Goal: Task Accomplishment & Management: Manage account settings

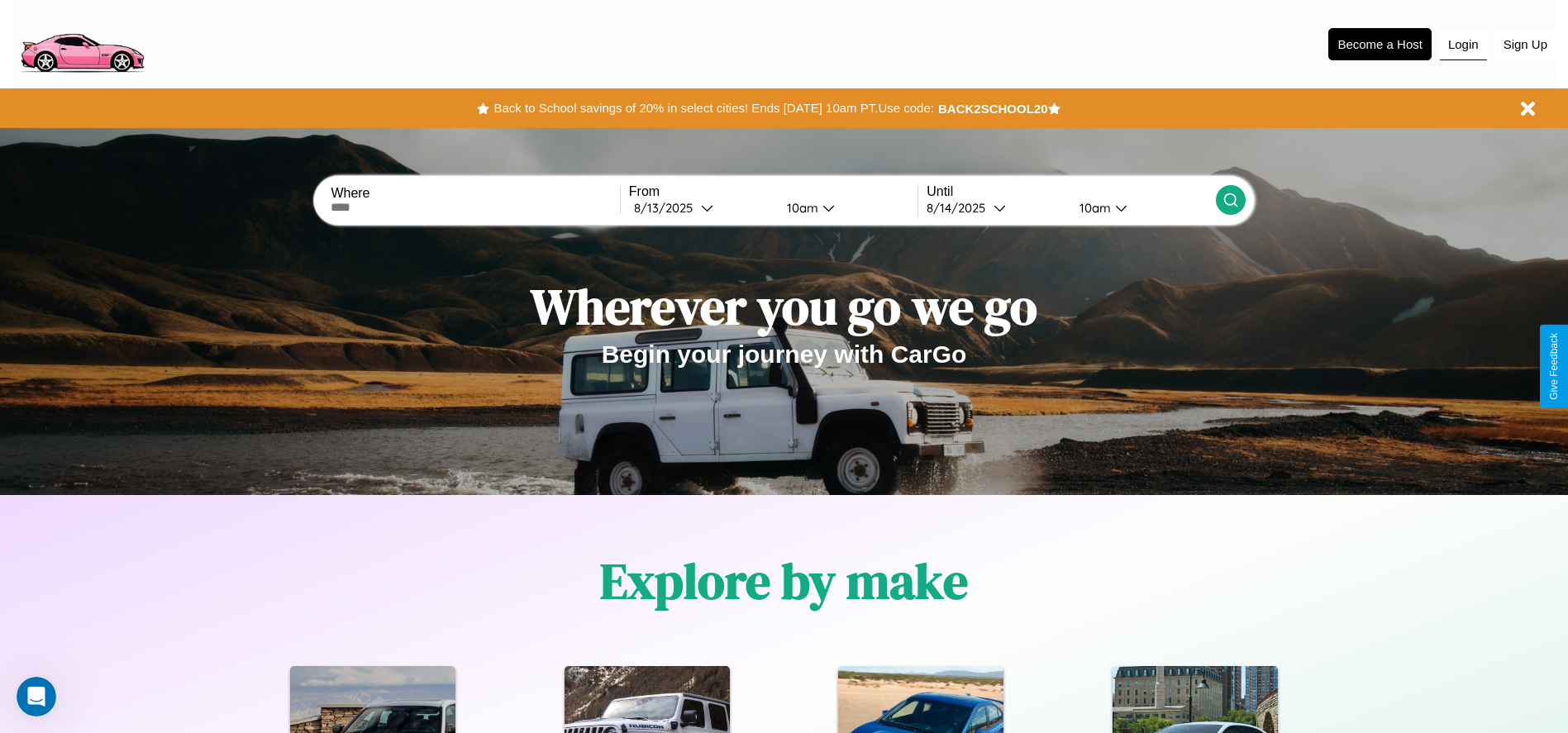
click at [1463, 43] on button "Login" at bounding box center [1463, 44] width 47 height 32
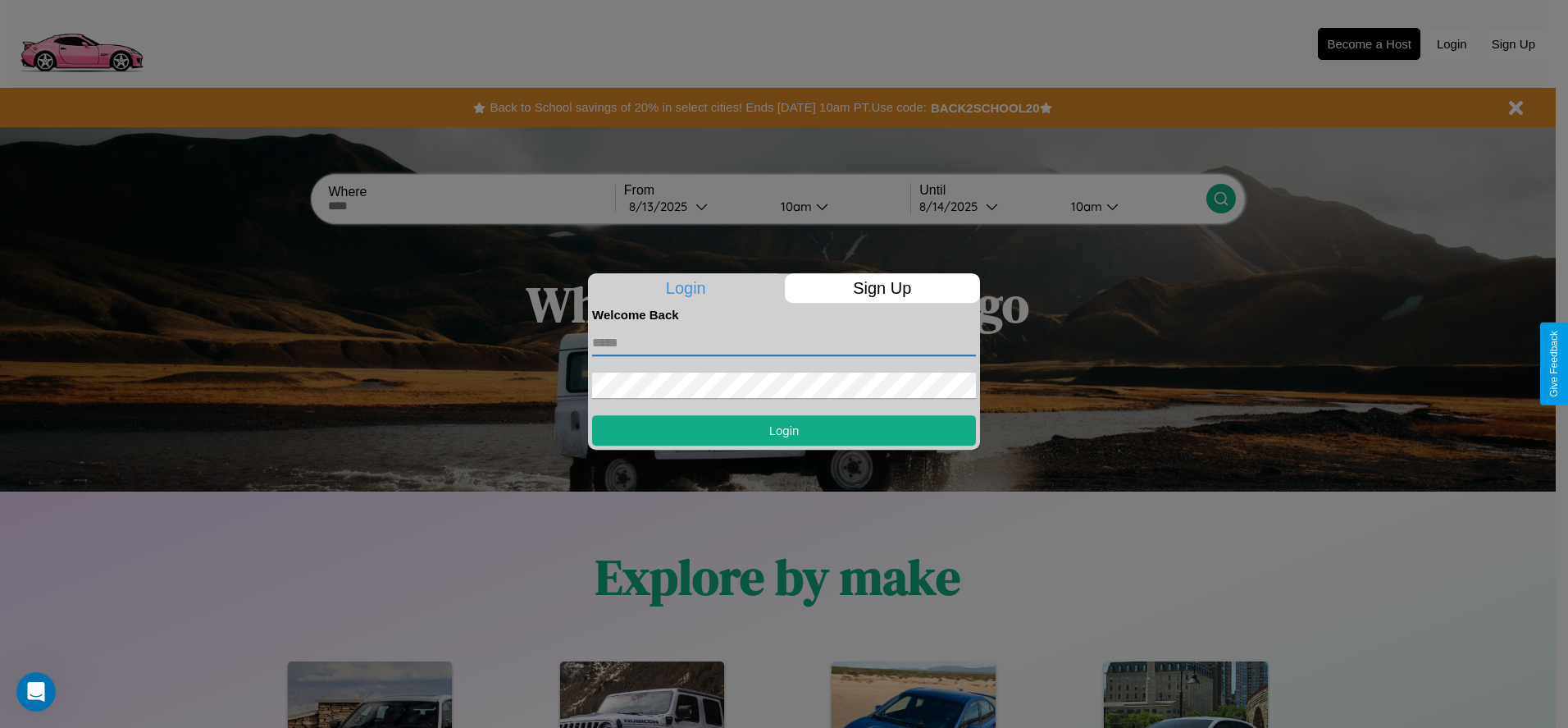
click at [784, 342] on input "text" at bounding box center [784, 343] width 384 height 26
type input "**********"
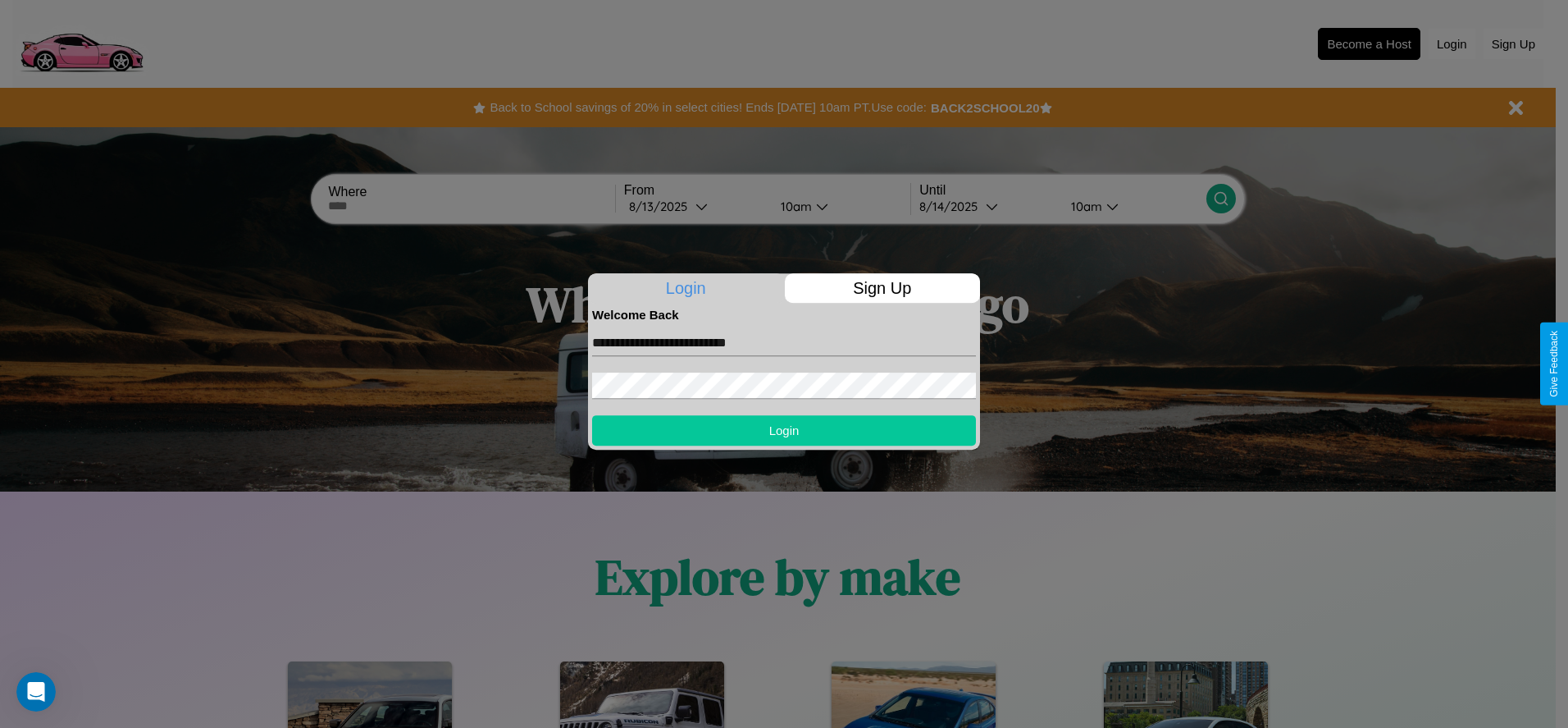
click at [784, 430] on button "Login" at bounding box center [784, 430] width 384 height 31
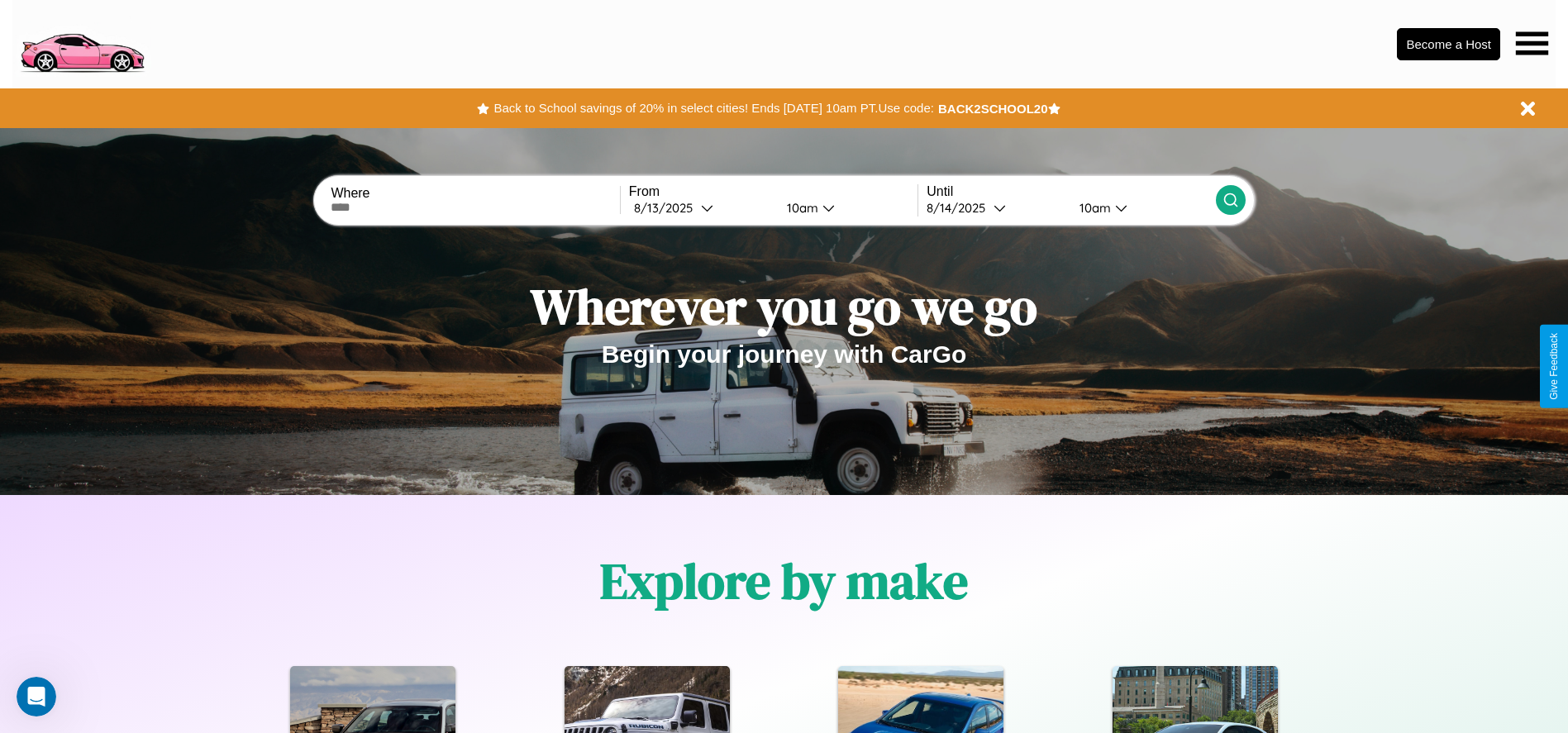
click at [1532, 43] on icon at bounding box center [1532, 43] width 33 height 24
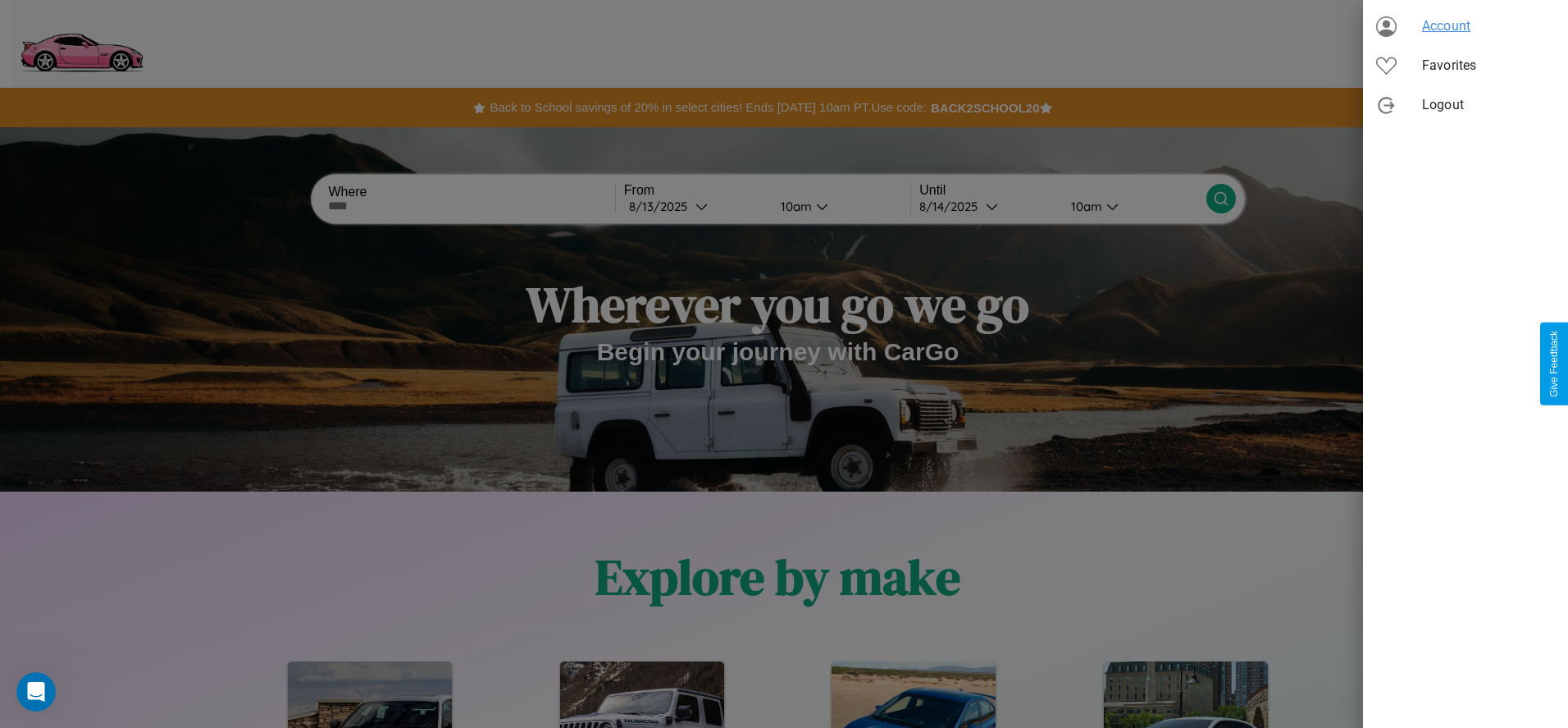
click at [1465, 26] on span "Account" at bounding box center [1489, 26] width 133 height 20
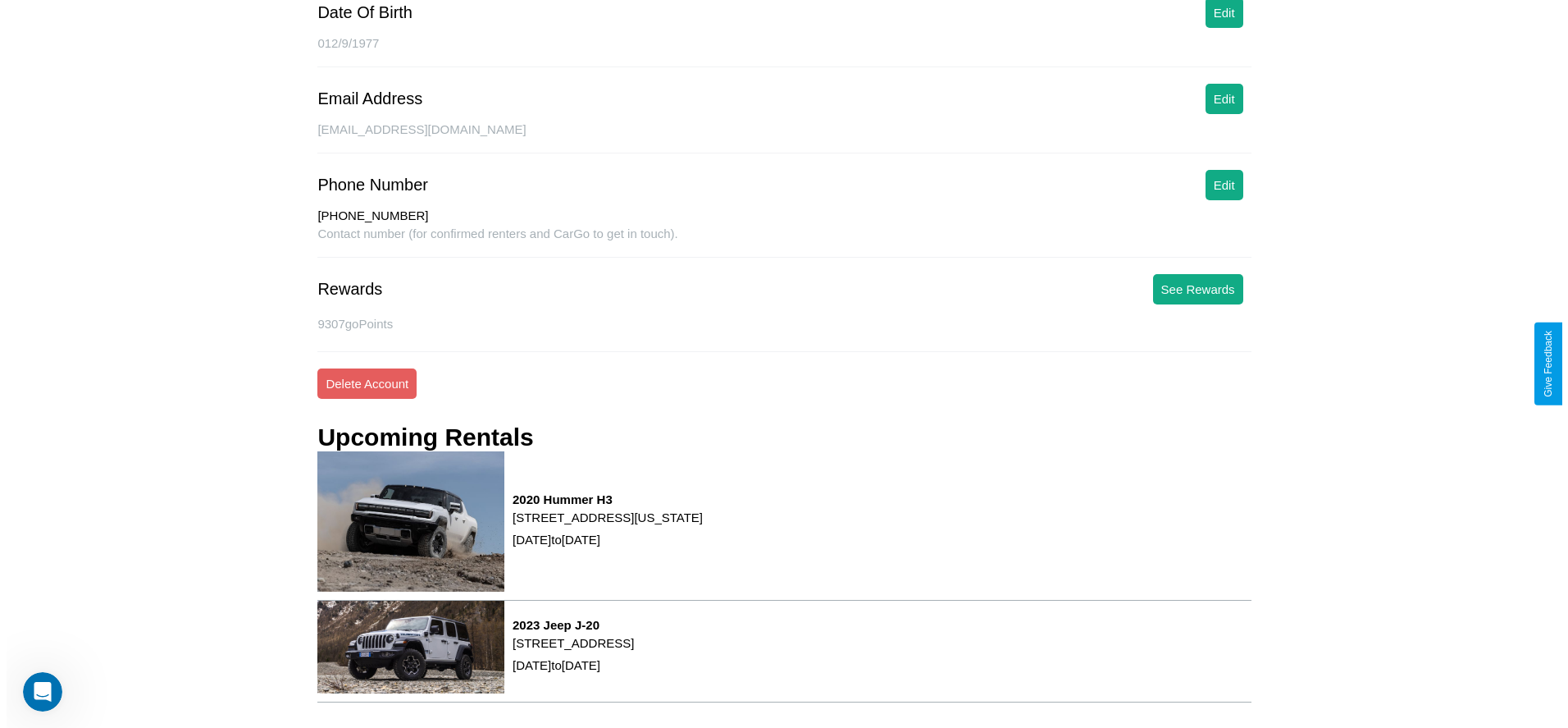
scroll to position [249, 0]
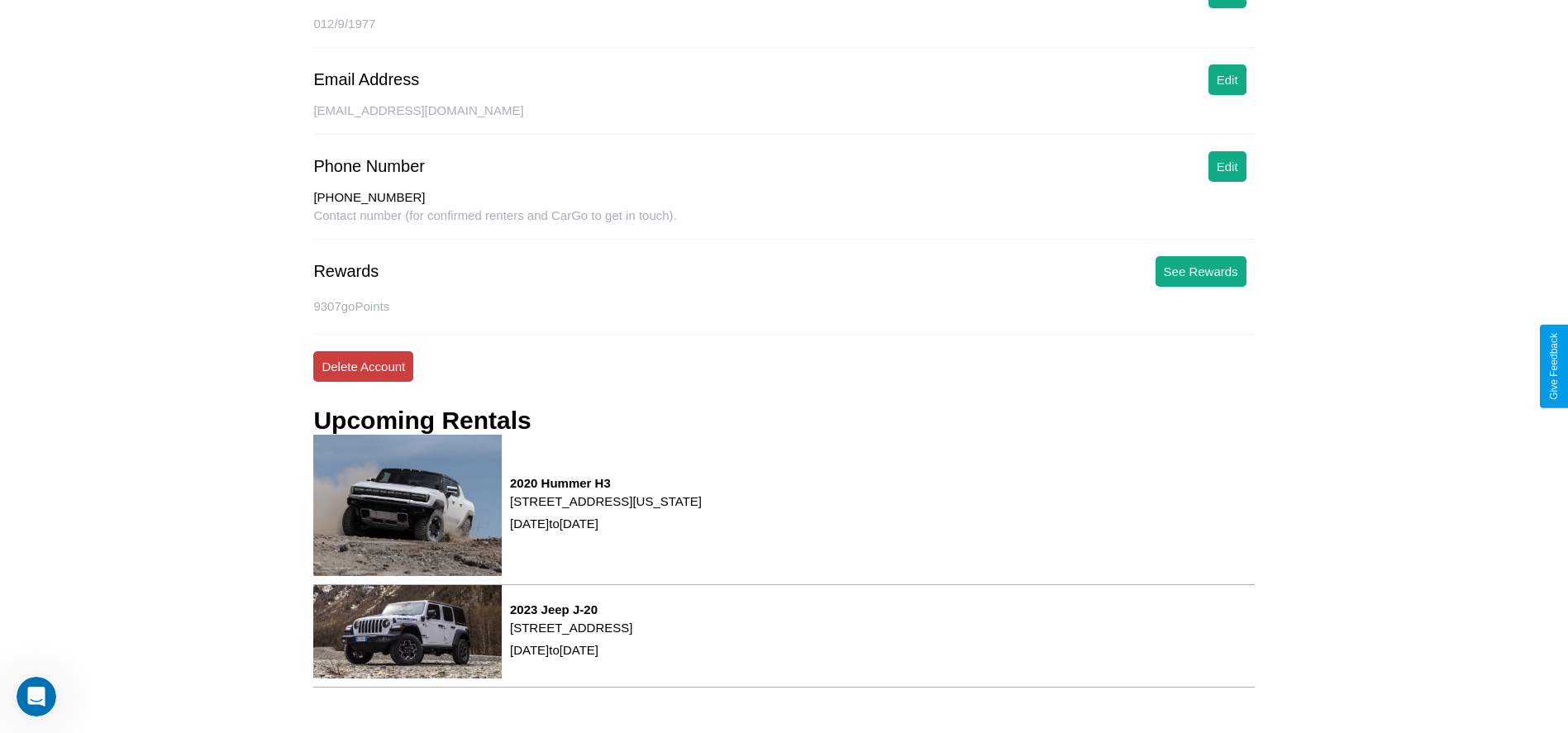
click at [363, 366] on button "Delete Account" at bounding box center [363, 367] width 100 height 31
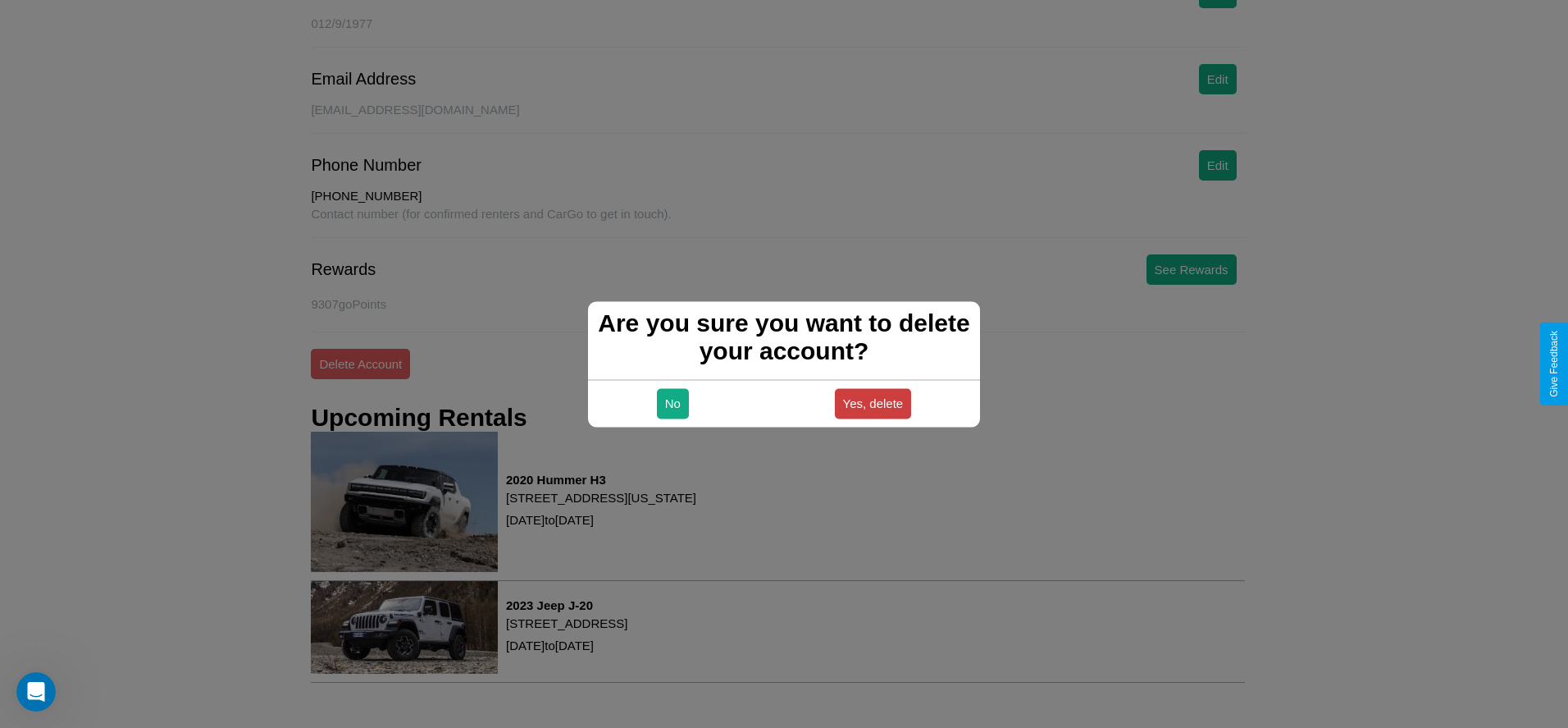
click at [873, 403] on button "Yes, delete" at bounding box center [874, 403] width 77 height 31
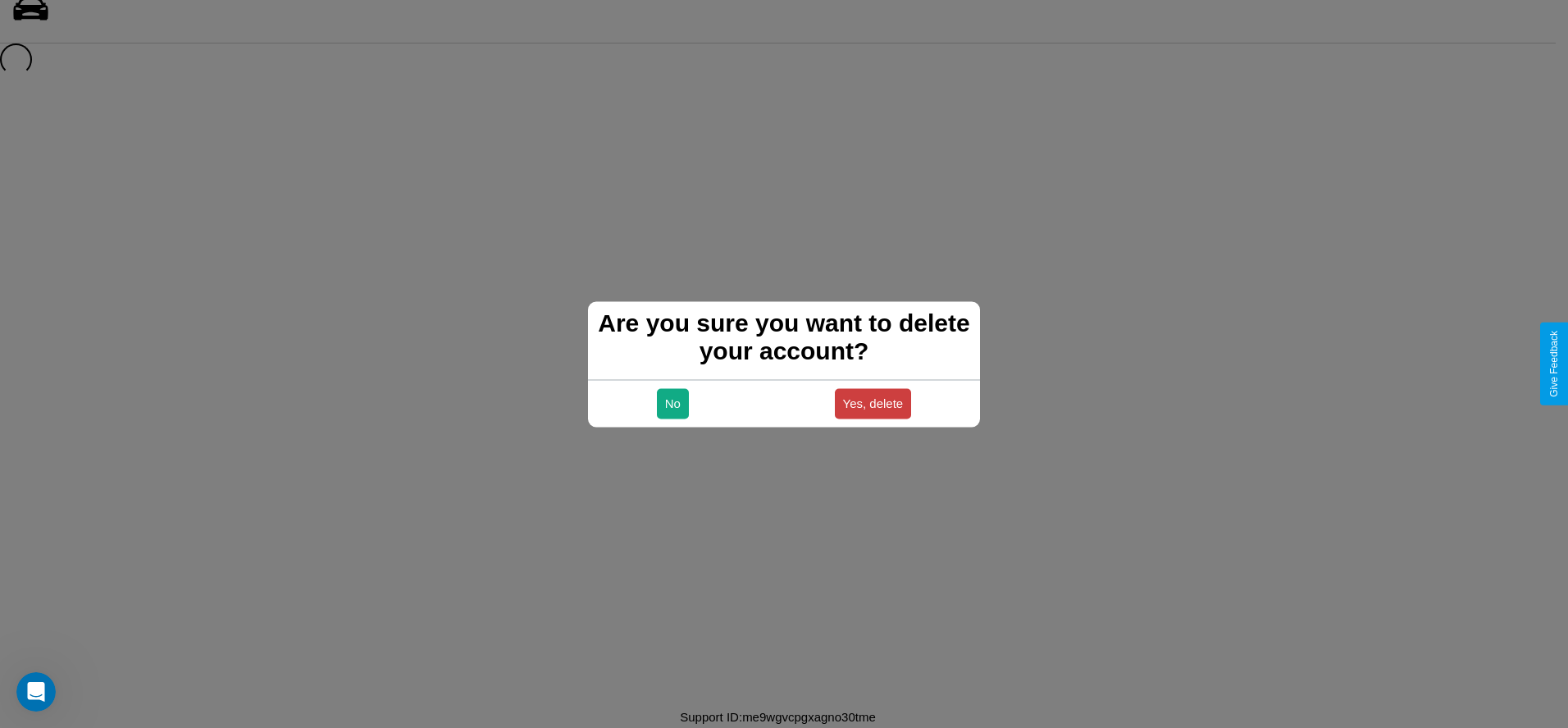
scroll to position [22, 0]
